Goal: Transaction & Acquisition: Obtain resource

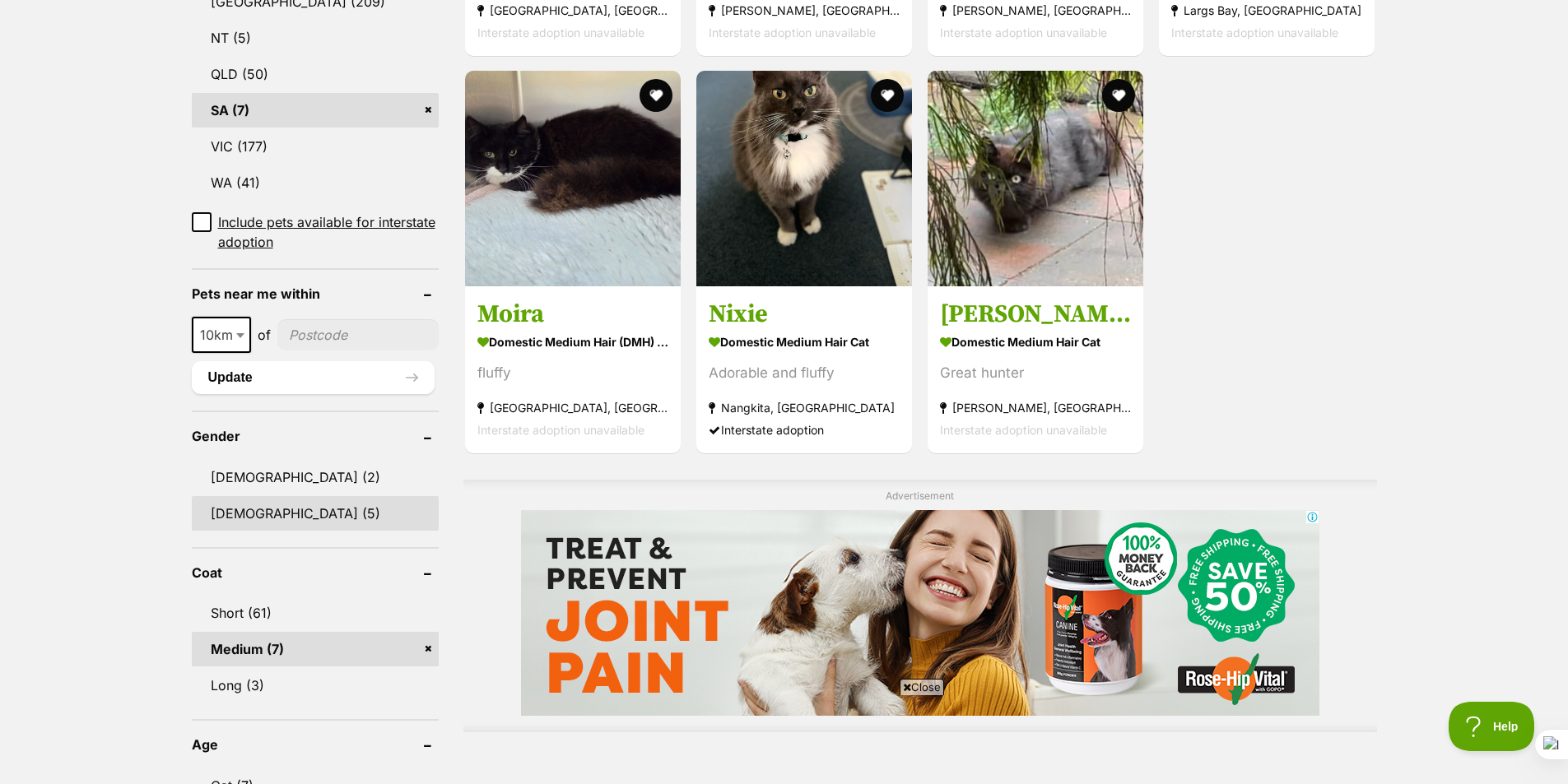
scroll to position [1070, 0]
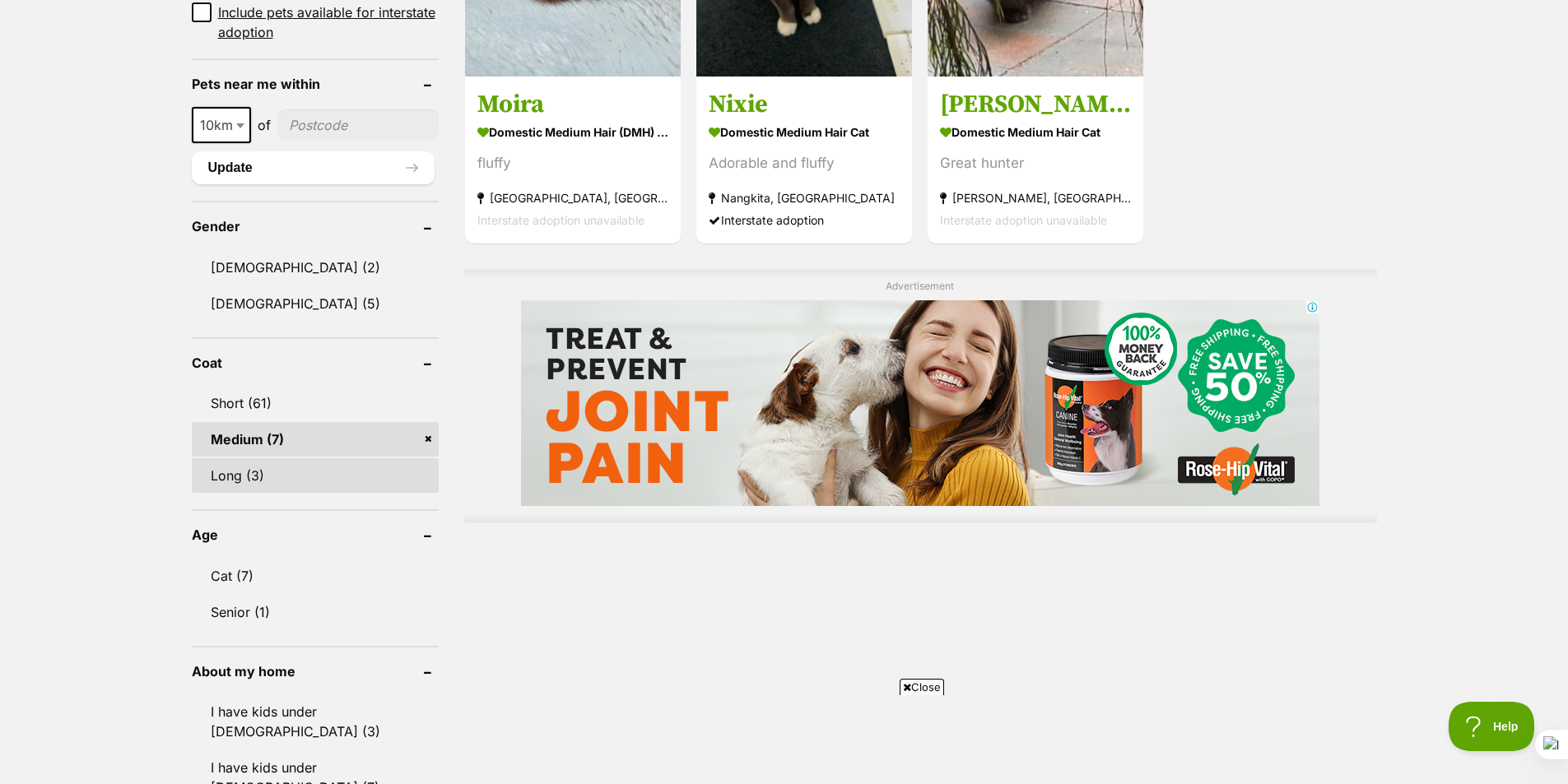
click at [258, 482] on link "Long (3)" at bounding box center [316, 475] width 247 height 35
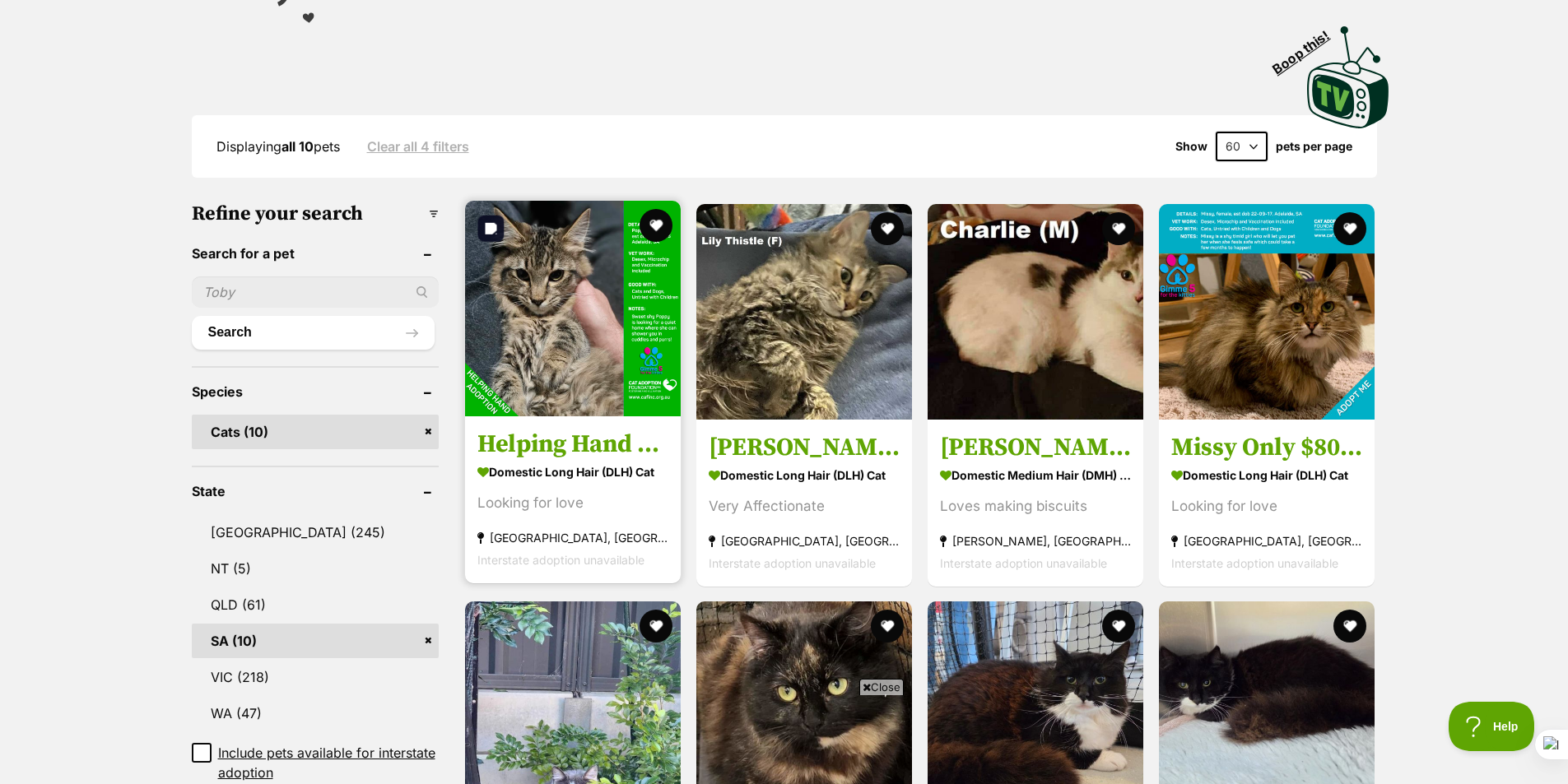
click at [558, 287] on img at bounding box center [572, 308] width 216 height 216
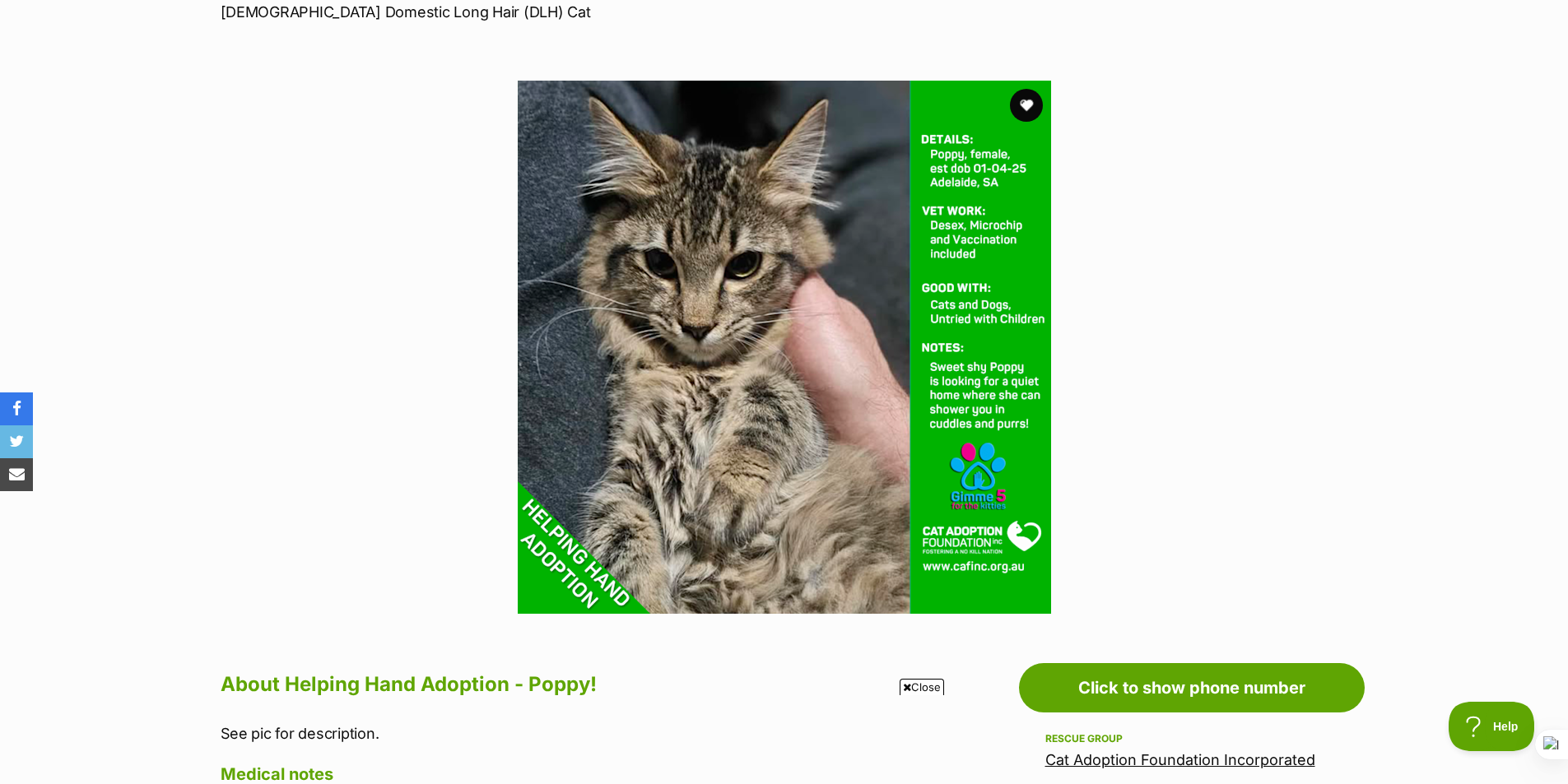
scroll to position [247, 0]
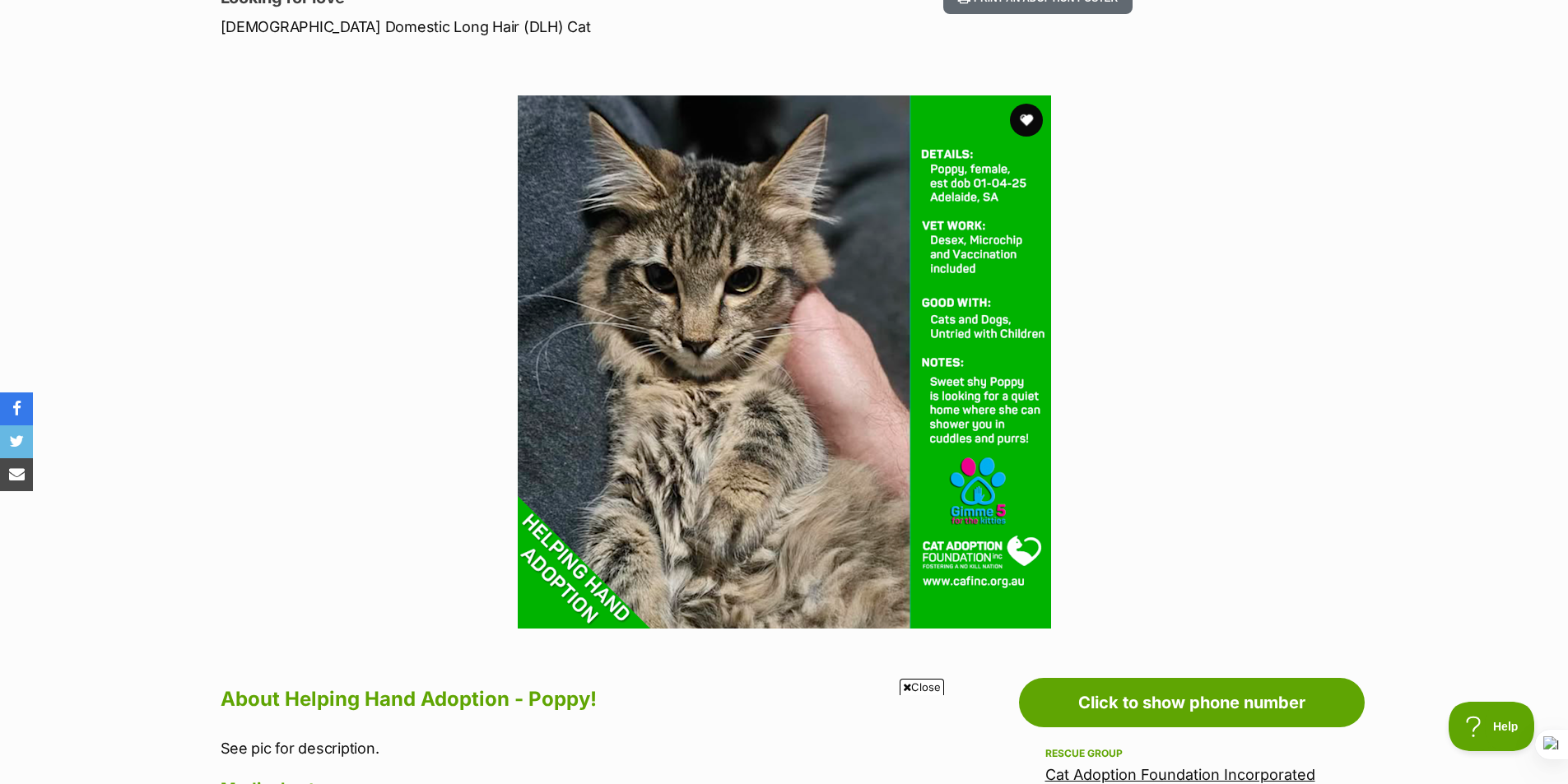
click at [358, 244] on section "Available 1 of 1 images Next Prev 1" at bounding box center [784, 349] width 938 height 557
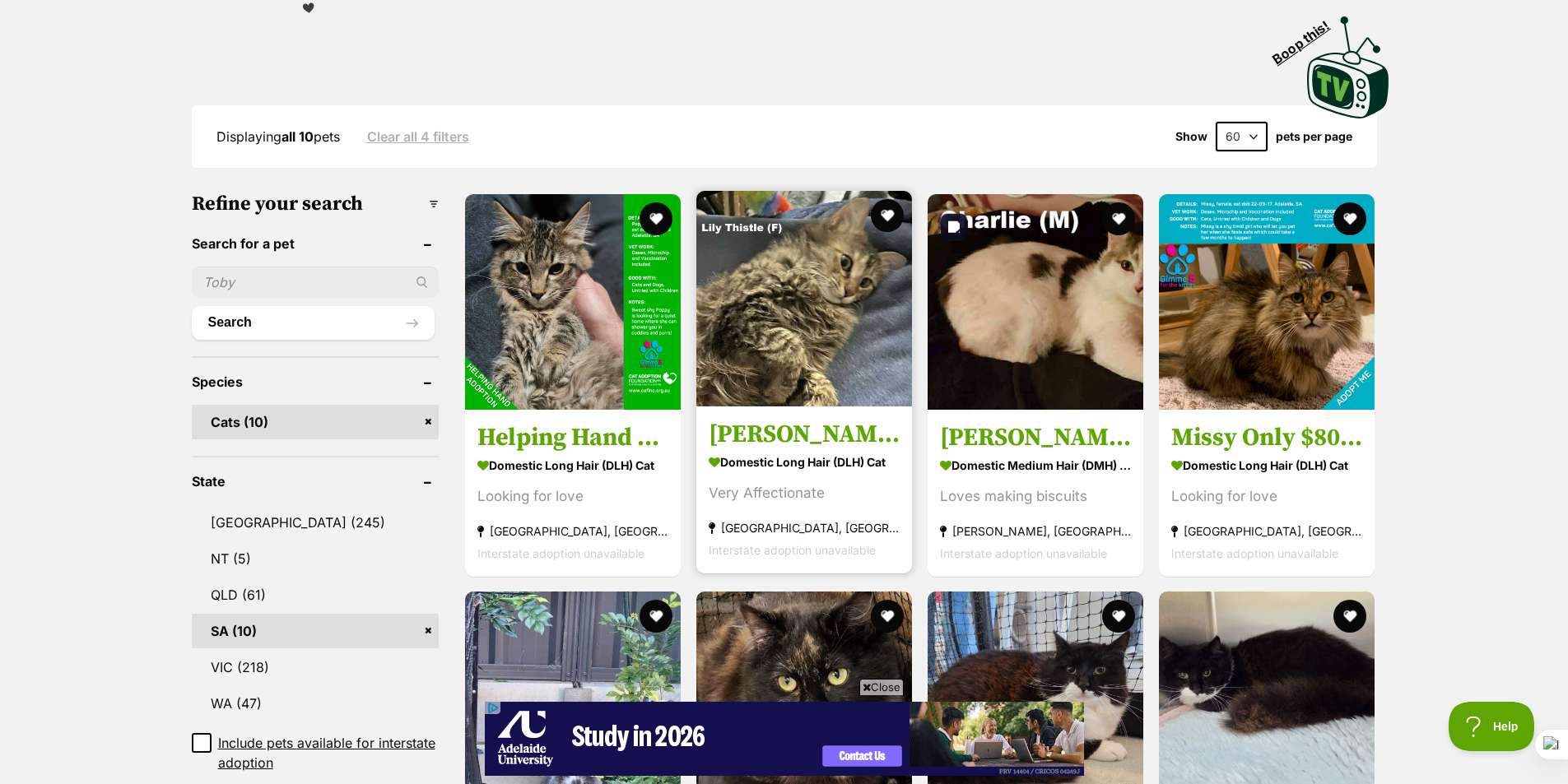
scroll to position [329, 0]
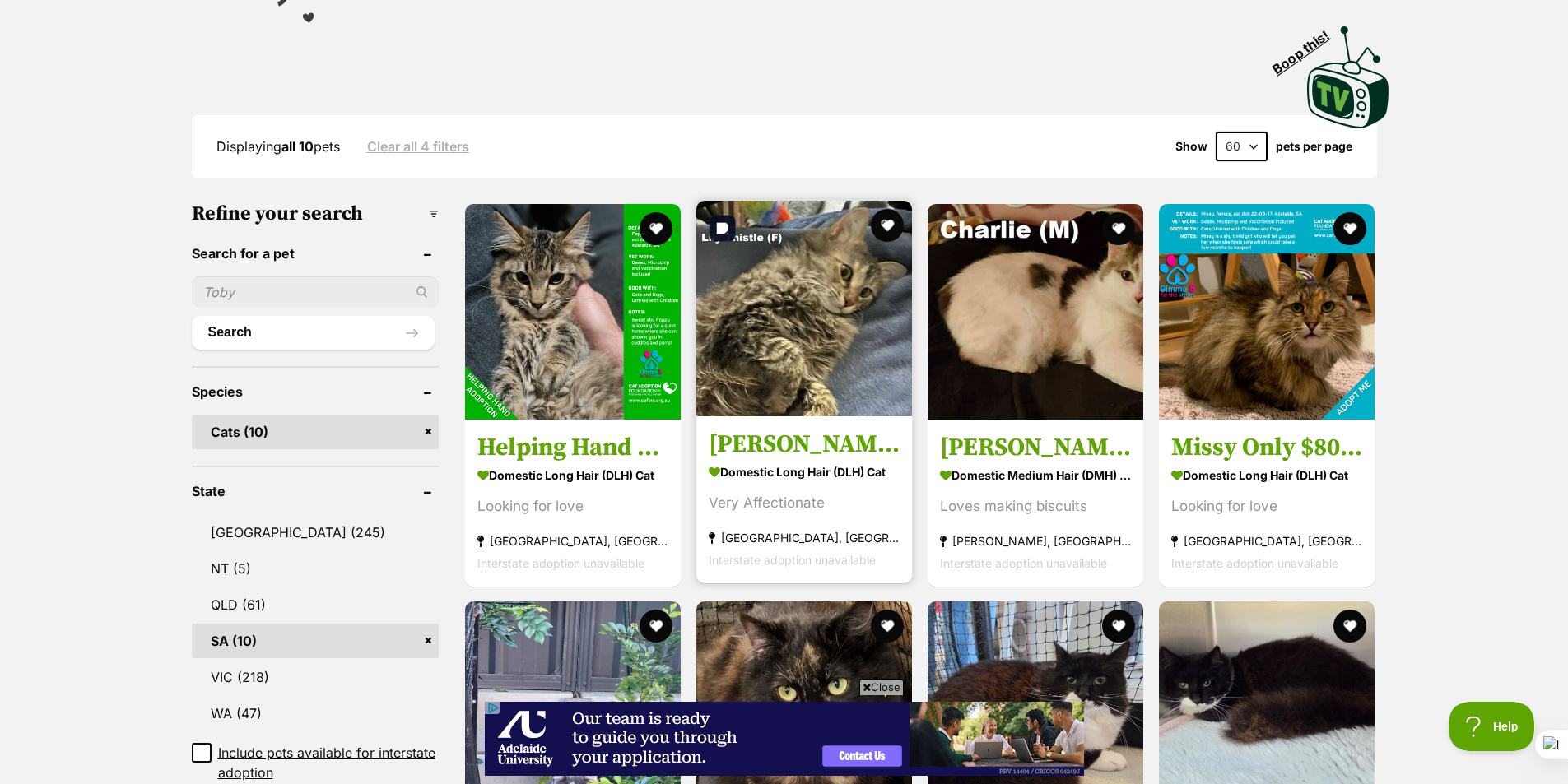
click at [828, 359] on img at bounding box center [803, 308] width 216 height 216
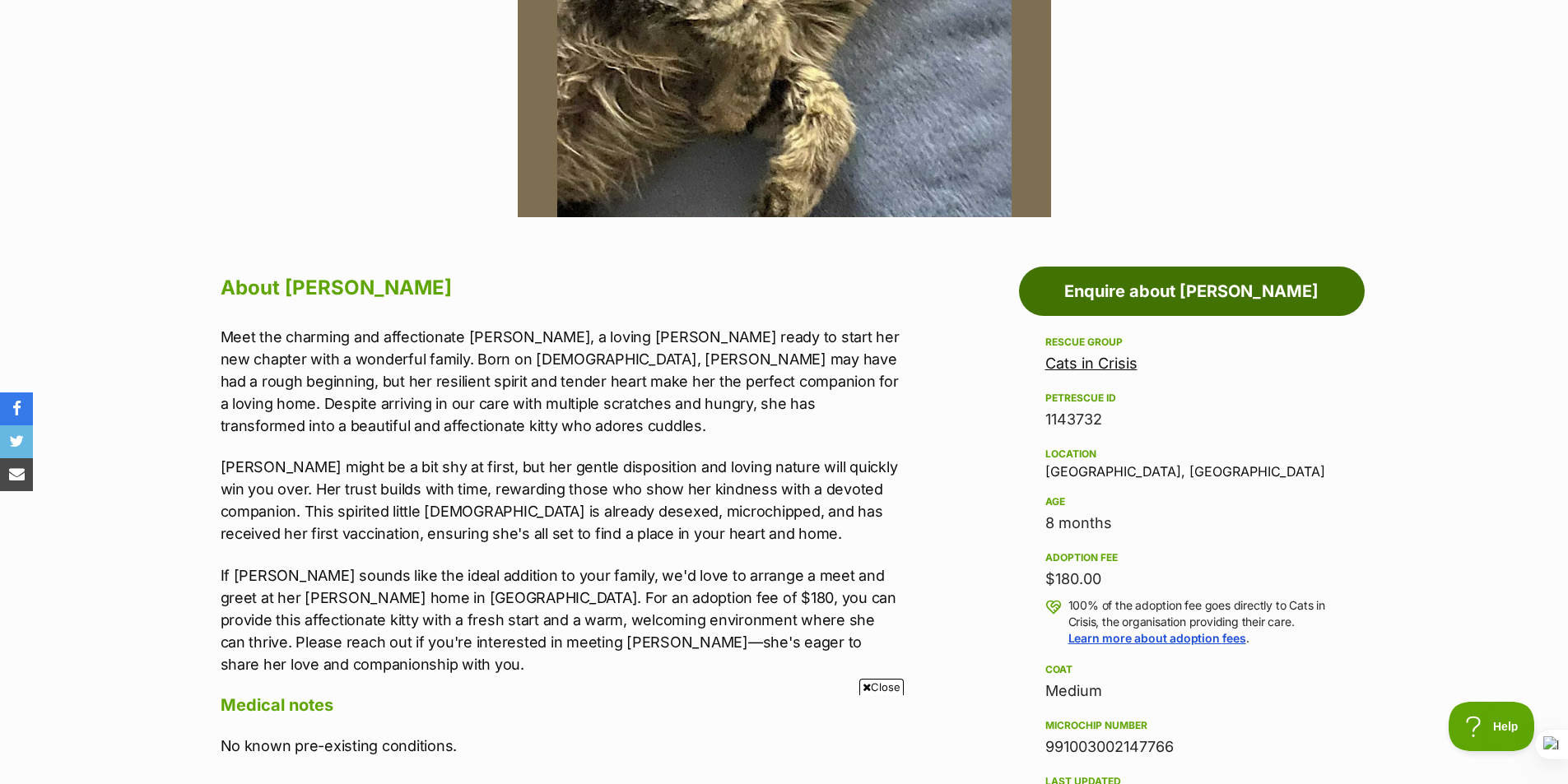
click at [1268, 289] on link "Enquire about Lily Thistle" at bounding box center [1191, 292] width 345 height 50
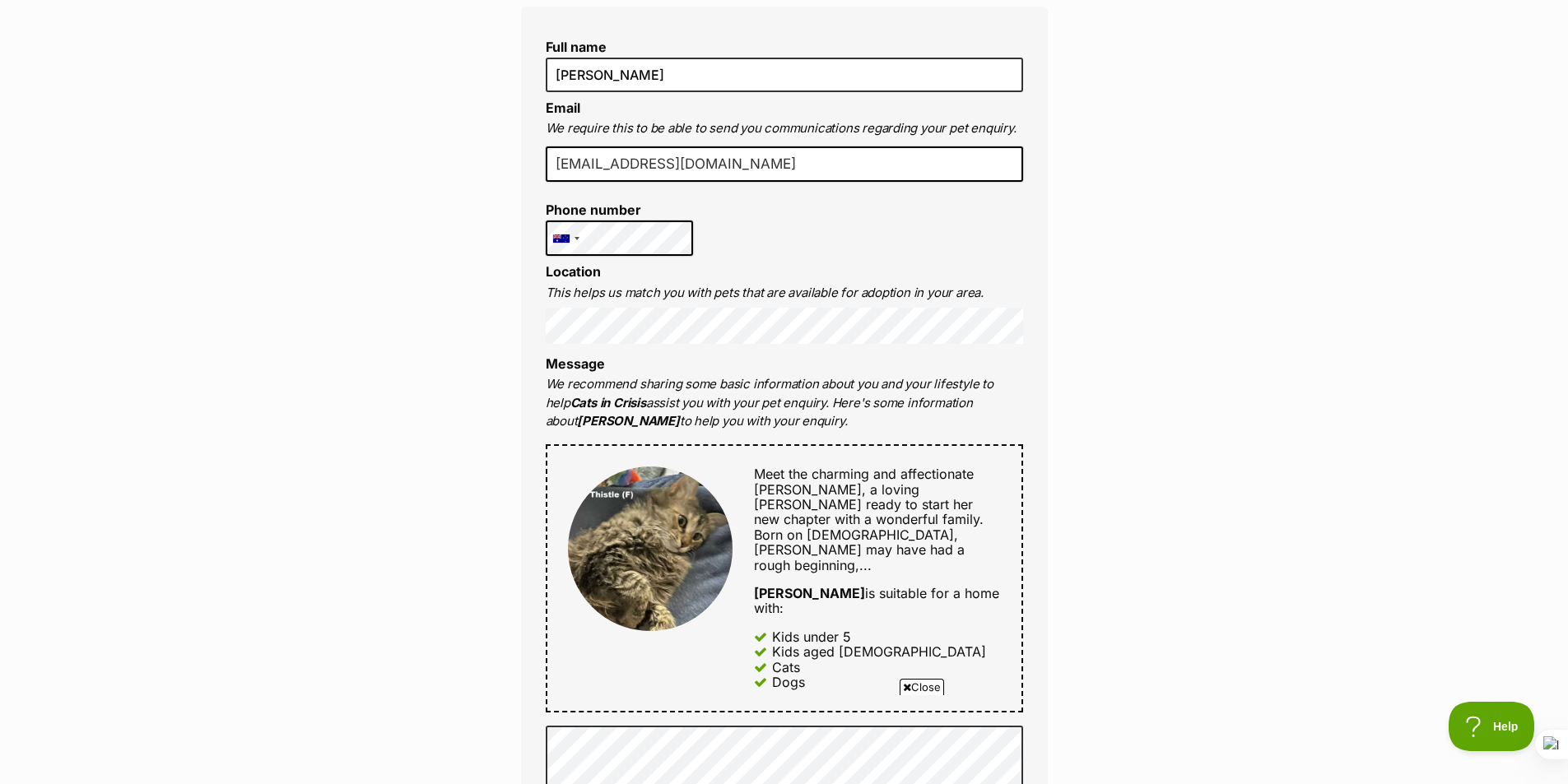
scroll to position [493, 0]
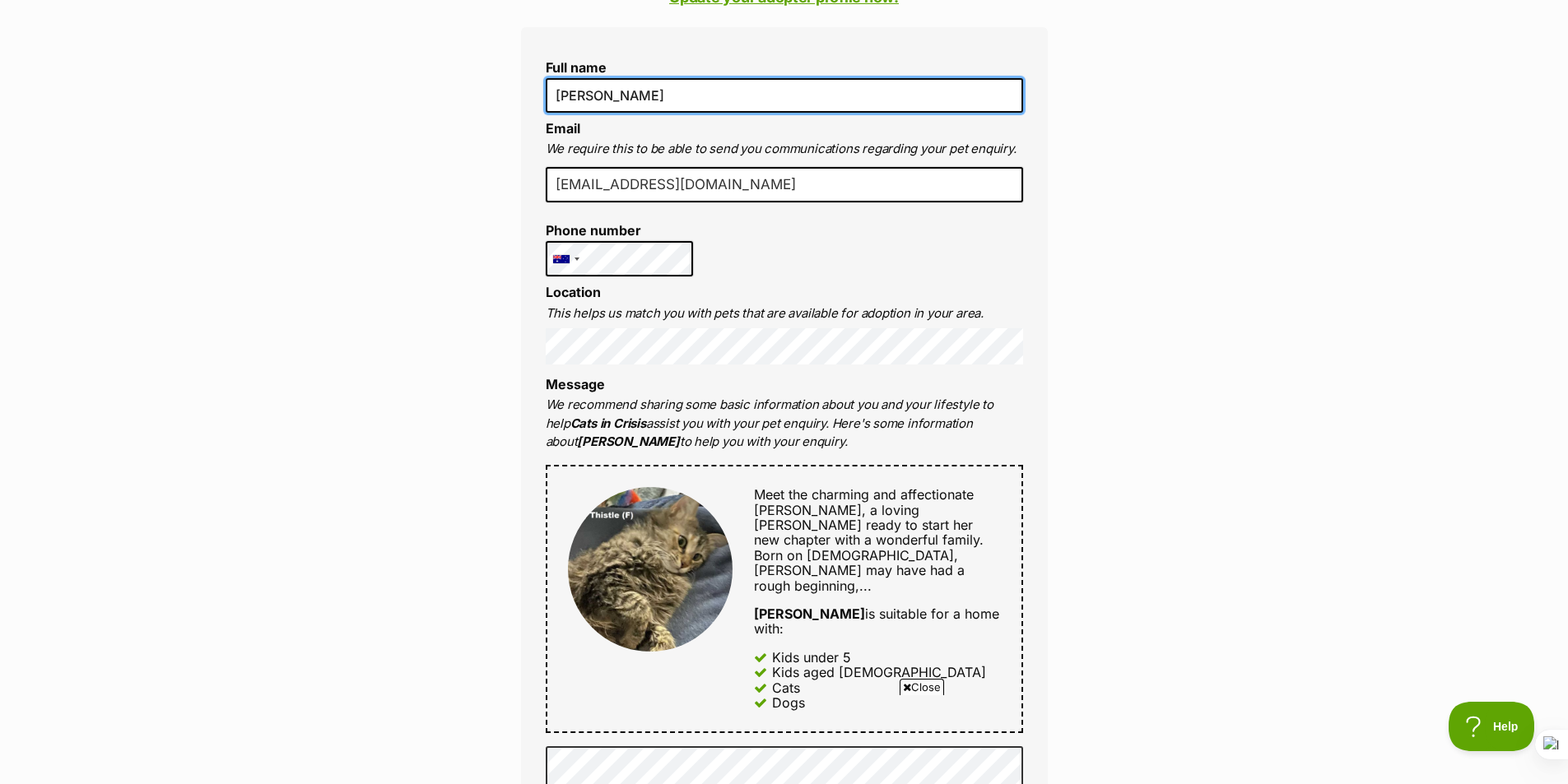
drag, startPoint x: 648, startPoint y: 97, endPoint x: 421, endPoint y: 62, distance: 229.7
click at [421, 62] on div "Enquire about [PERSON_NAME] 0424067380 Send an enquiry via the form below or ph…" at bounding box center [784, 786] width 1568 height 2260
type input "[PERSON_NAME]"
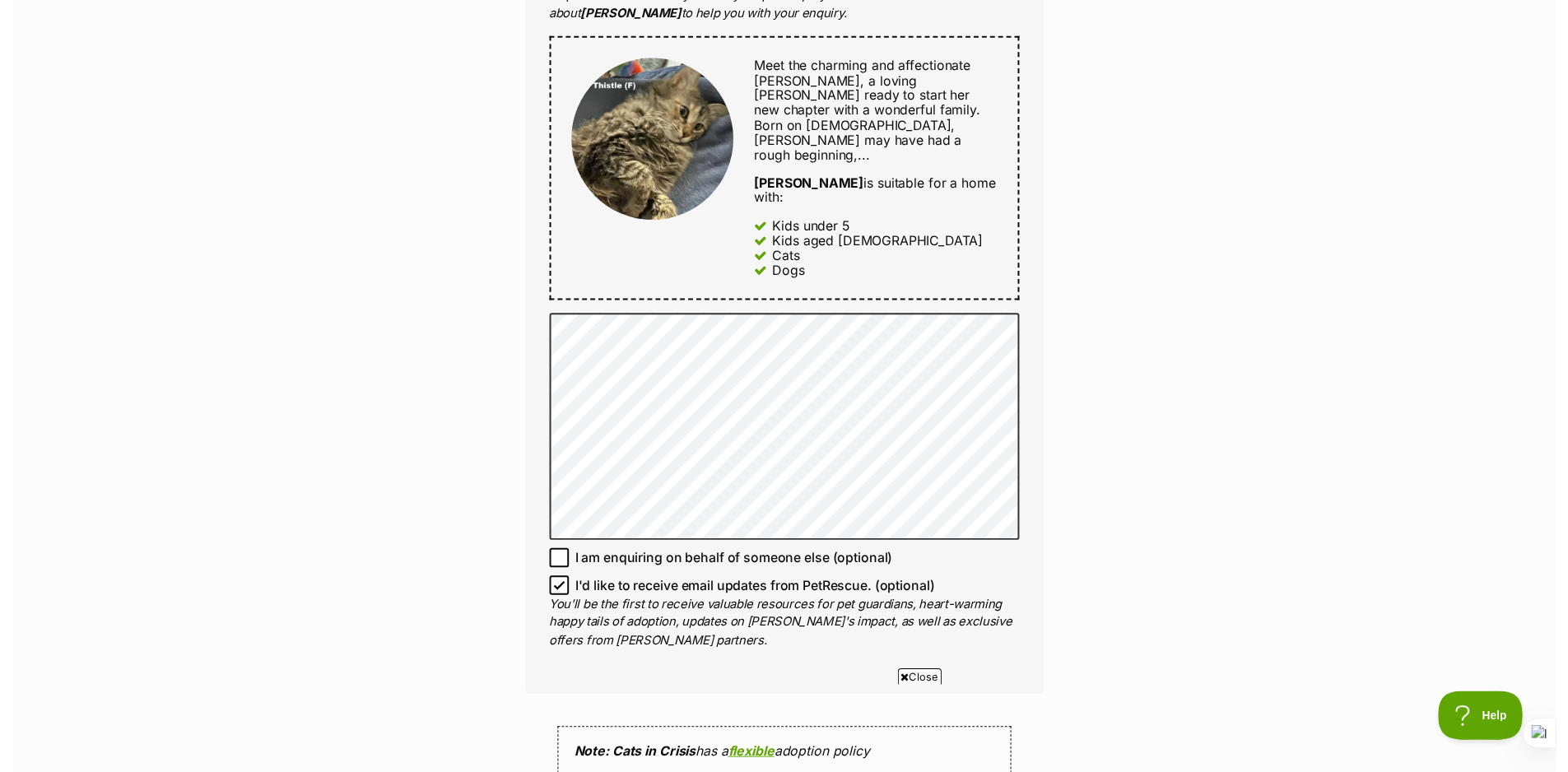
scroll to position [824, 0]
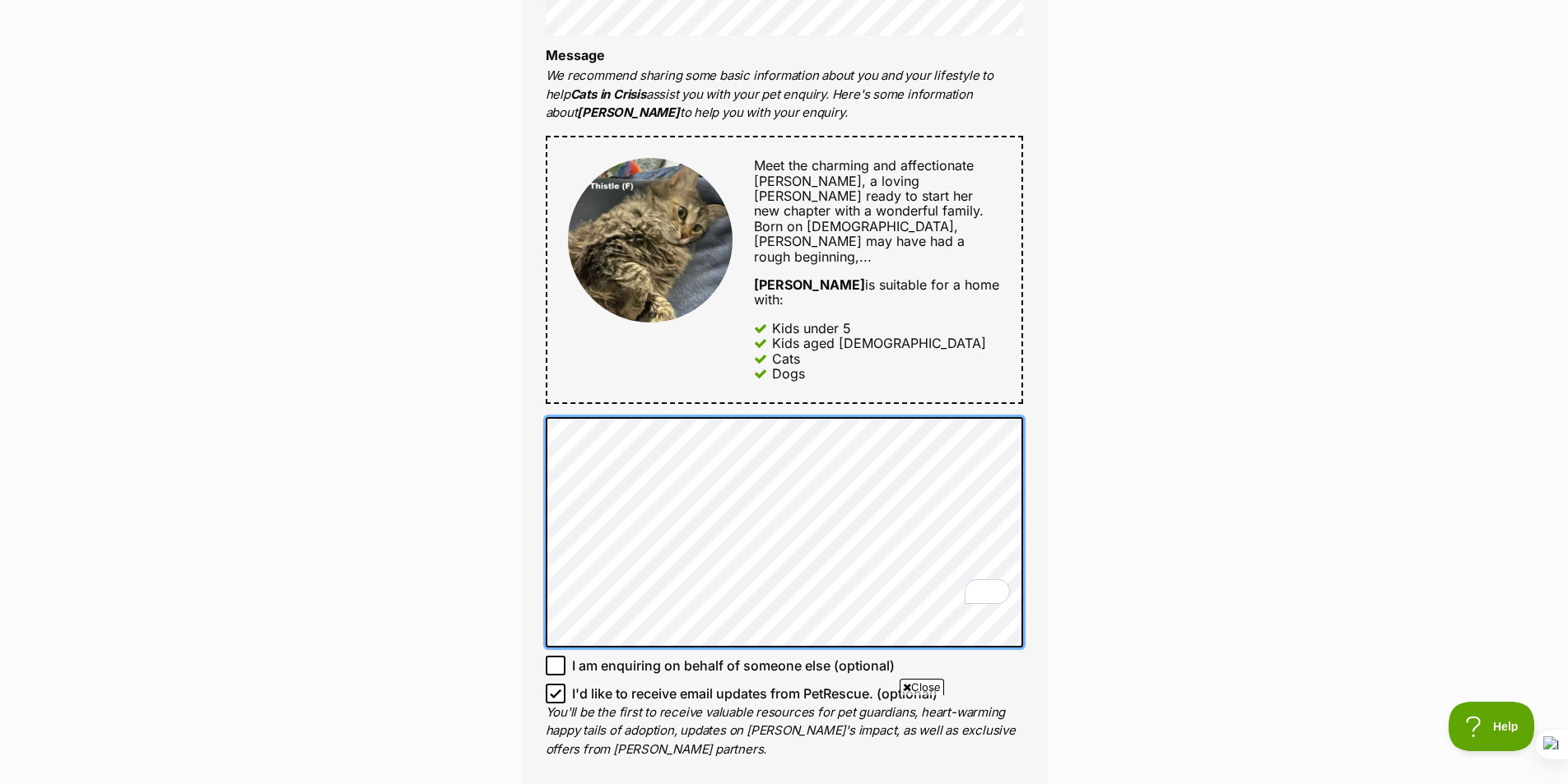
click at [491, 425] on div "Enquire about [PERSON_NAME] 0424067380 Send an enquiry via the form below or ph…" at bounding box center [784, 458] width 1568 height 2260
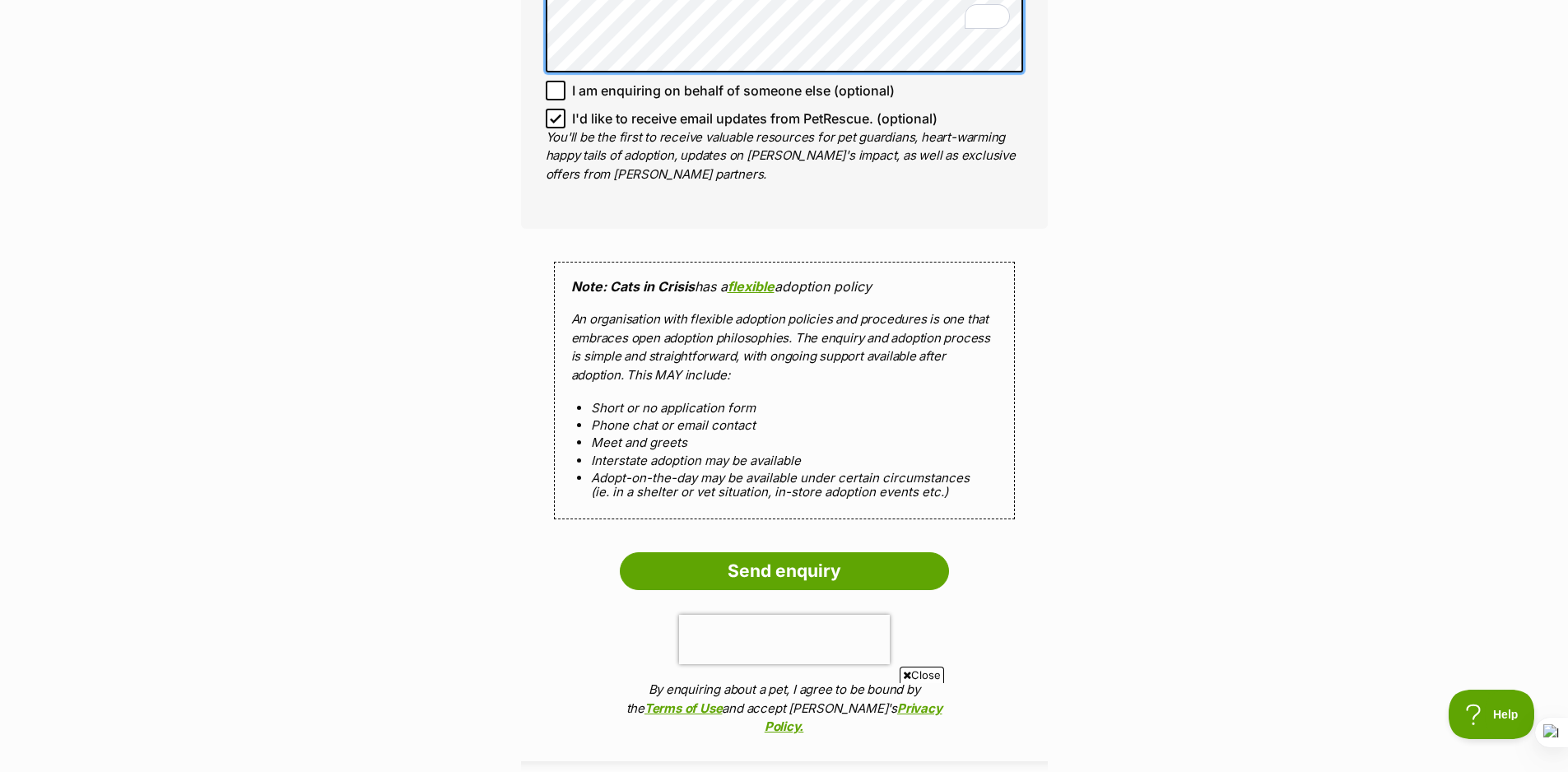
scroll to position [1400, 0]
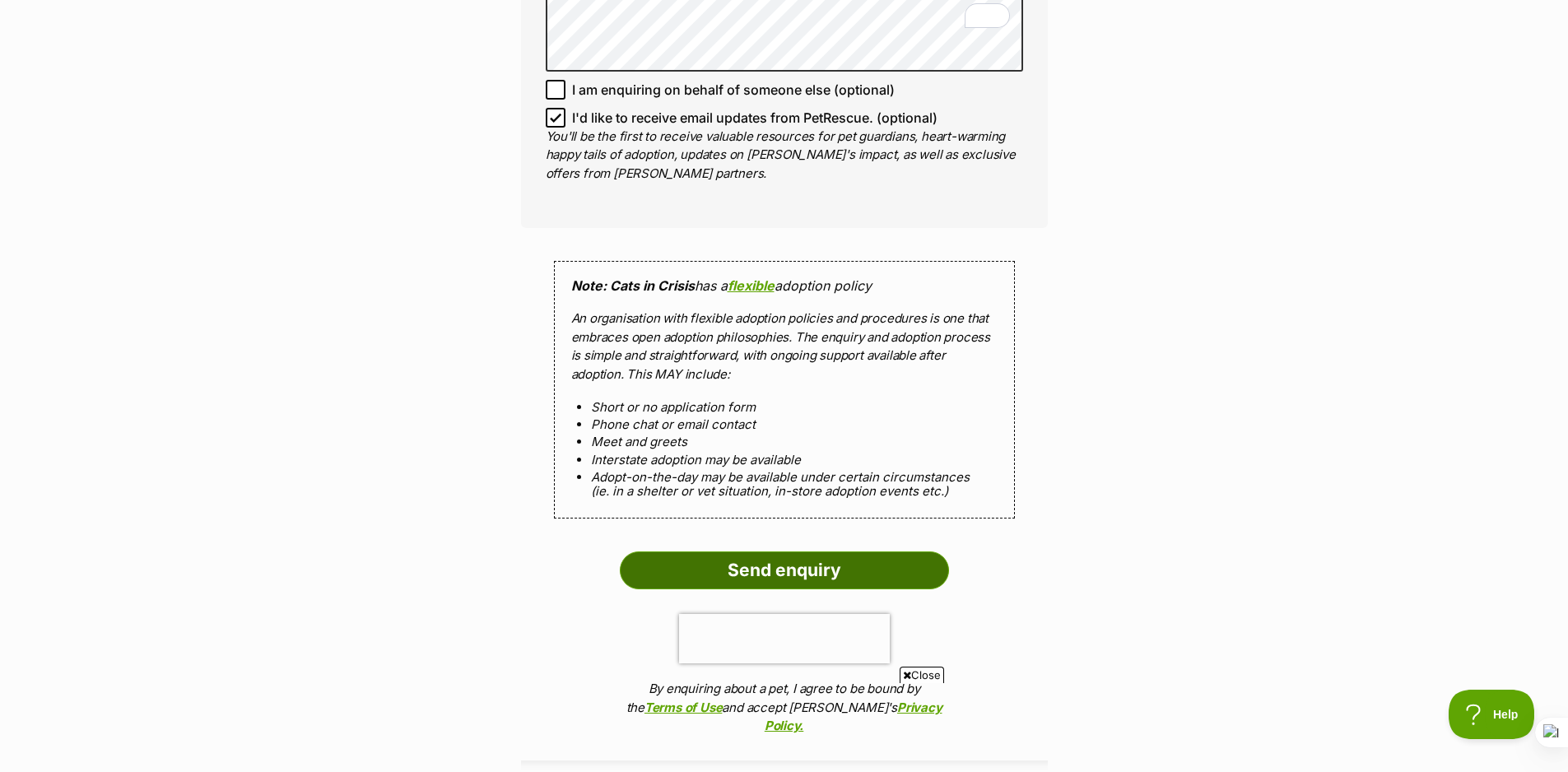
click at [752, 552] on input "Send enquiry" at bounding box center [784, 571] width 330 height 38
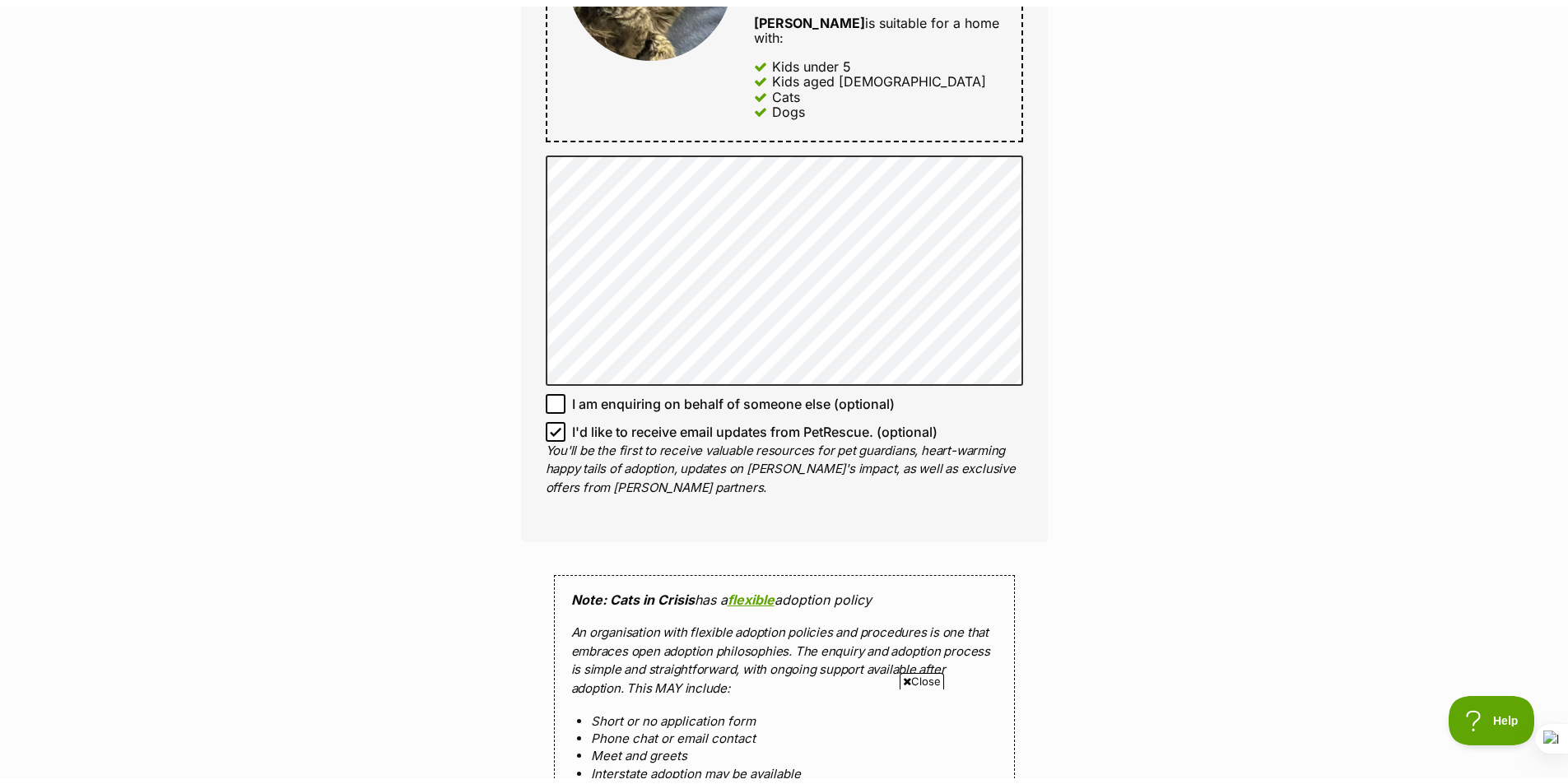
scroll to position [904, 0]
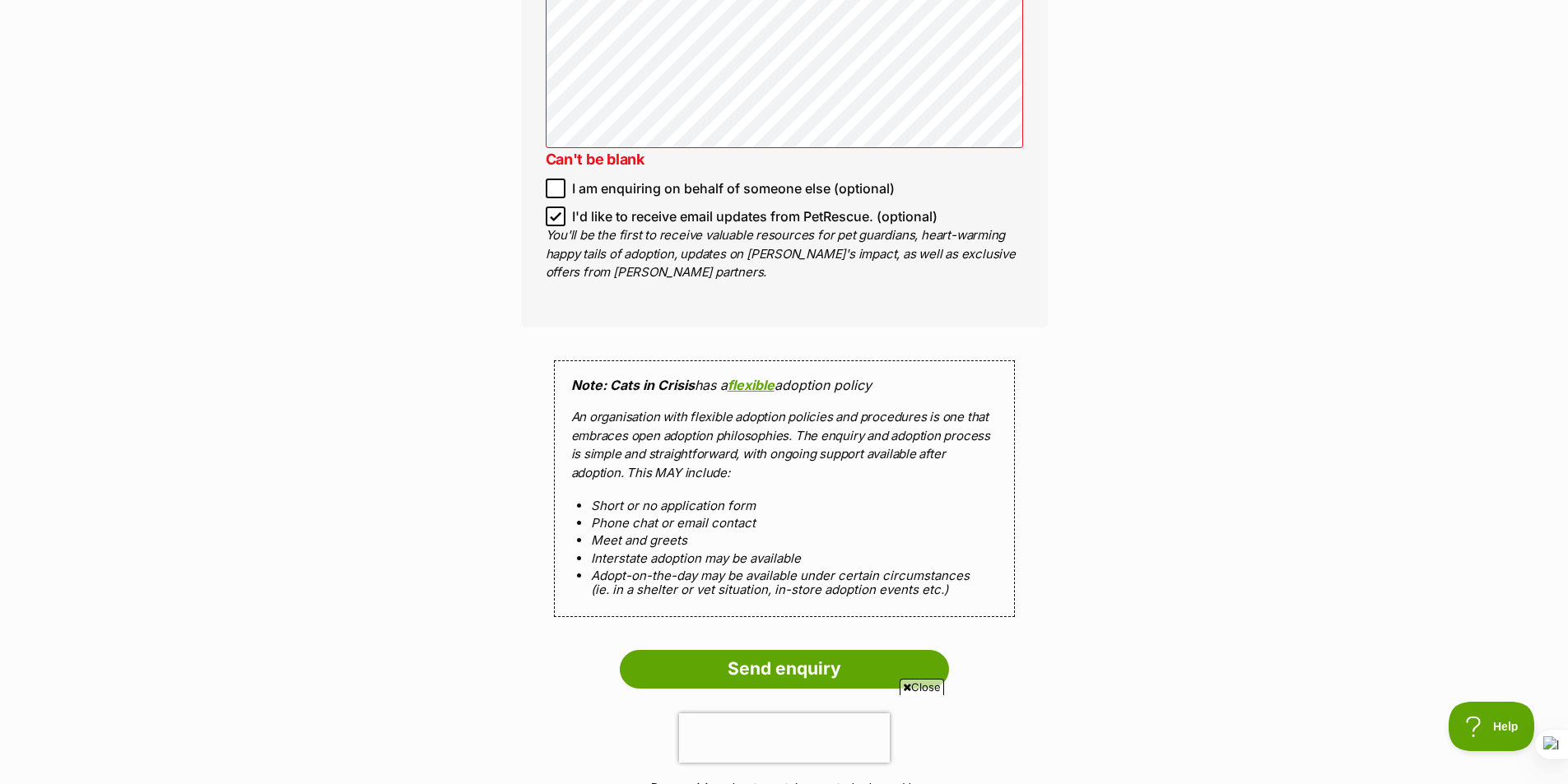
scroll to position [1398, 0]
